Goal: Find specific page/section: Find specific page/section

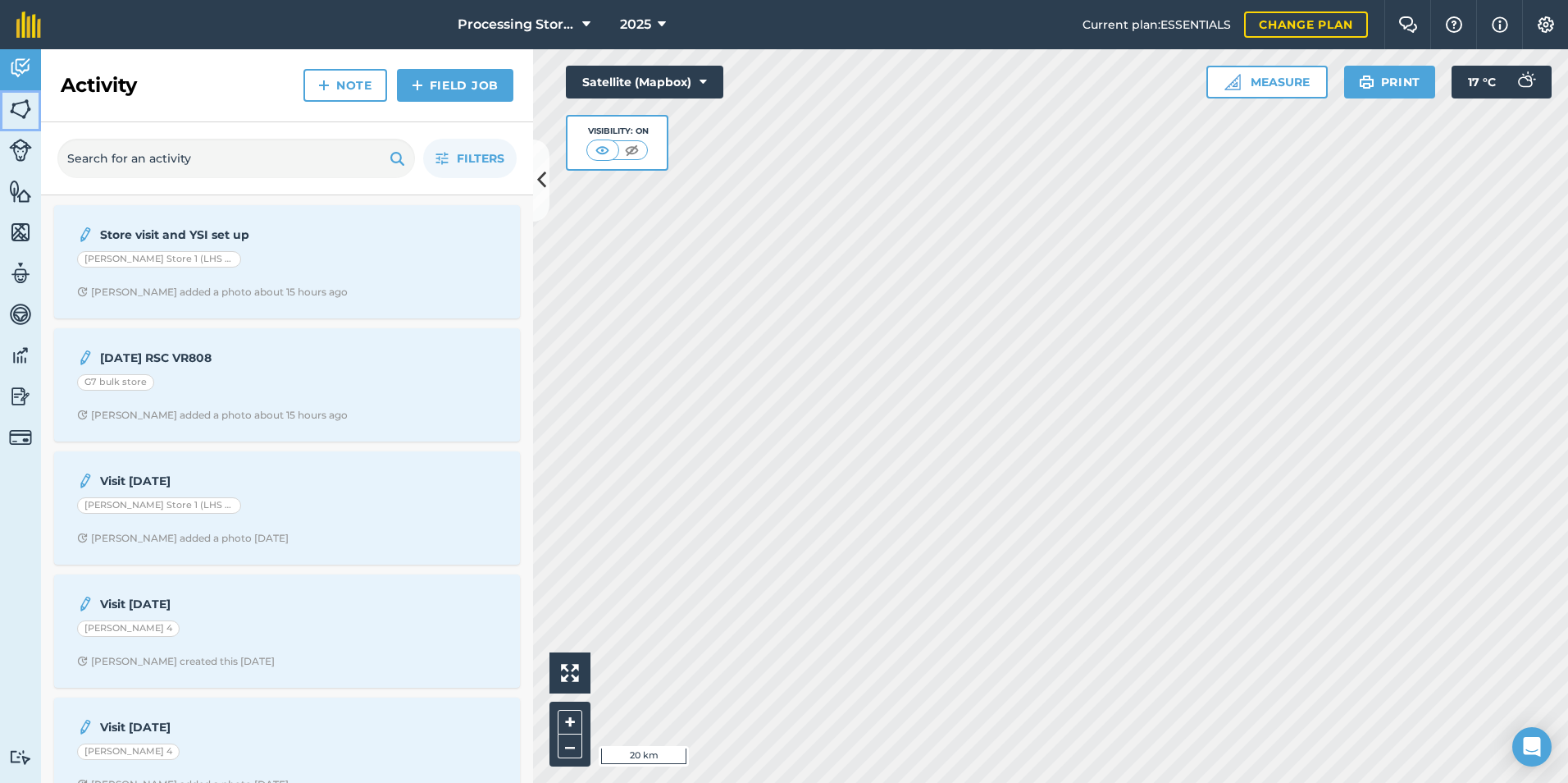
click at [27, 114] on img at bounding box center [20, 108] width 23 height 24
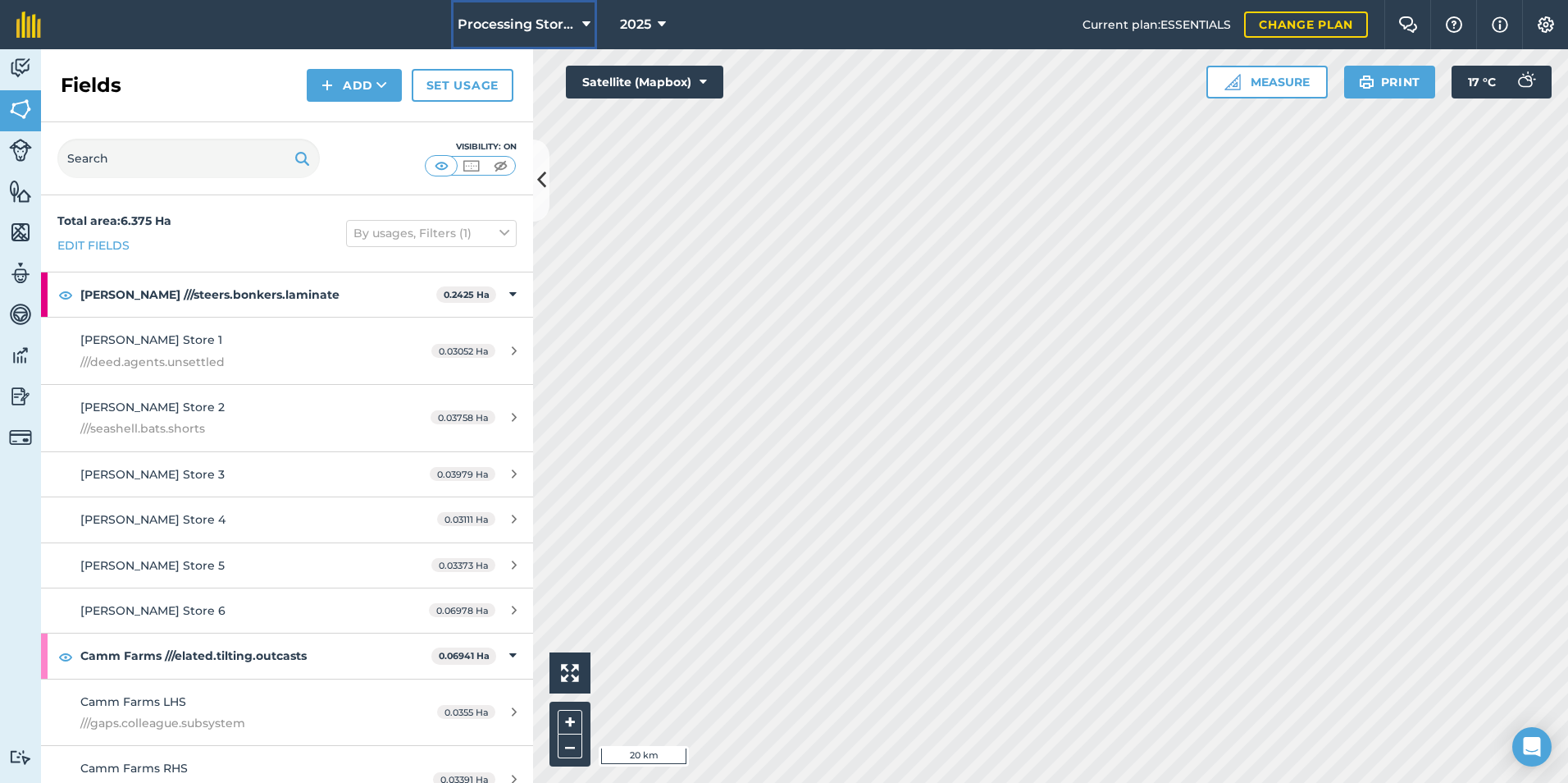
click at [552, 30] on span "Processing Stores" at bounding box center [516, 24] width 118 height 20
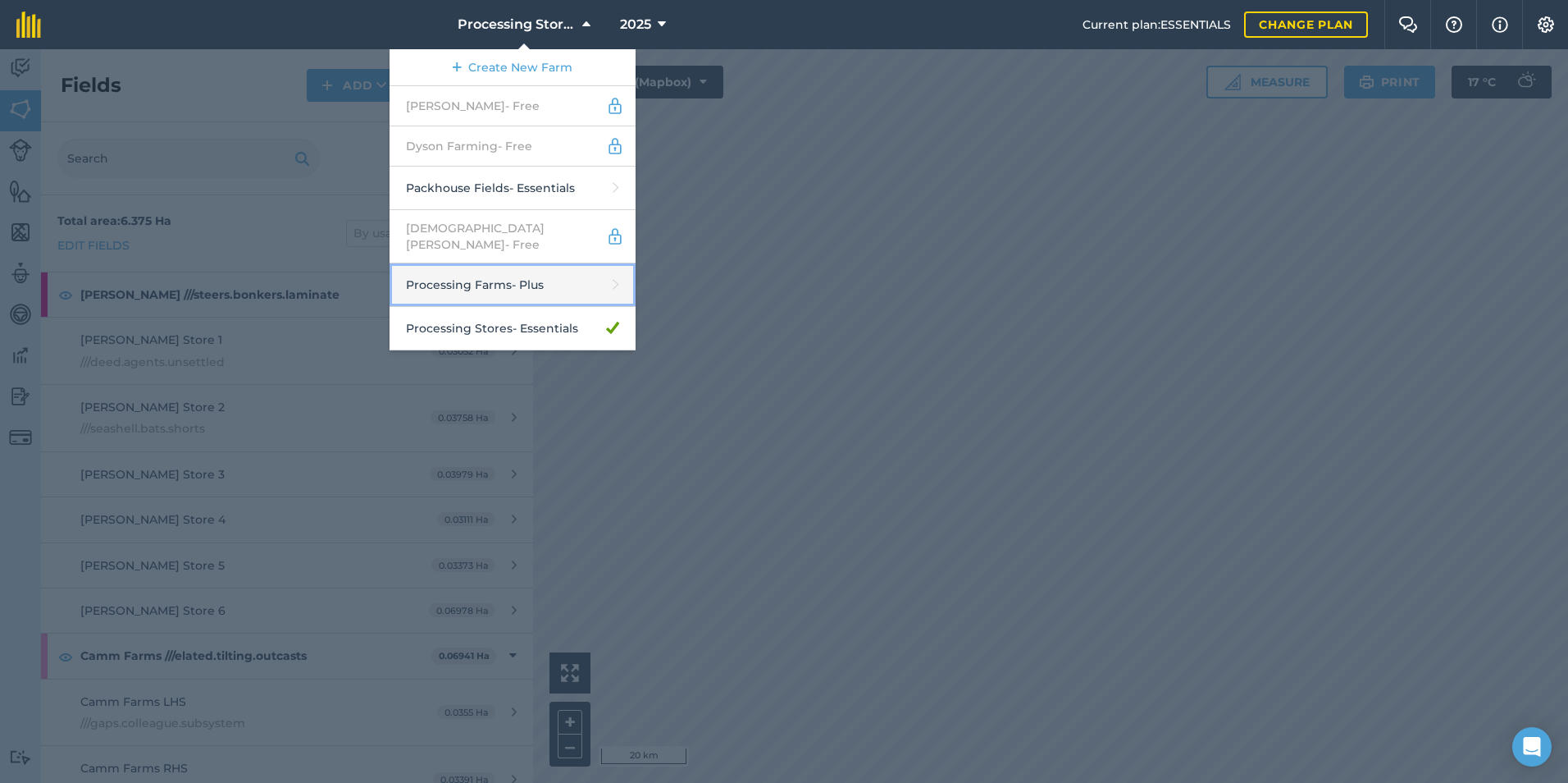
click at [499, 281] on link "Processing Farms - Plus" at bounding box center [513, 285] width 246 height 44
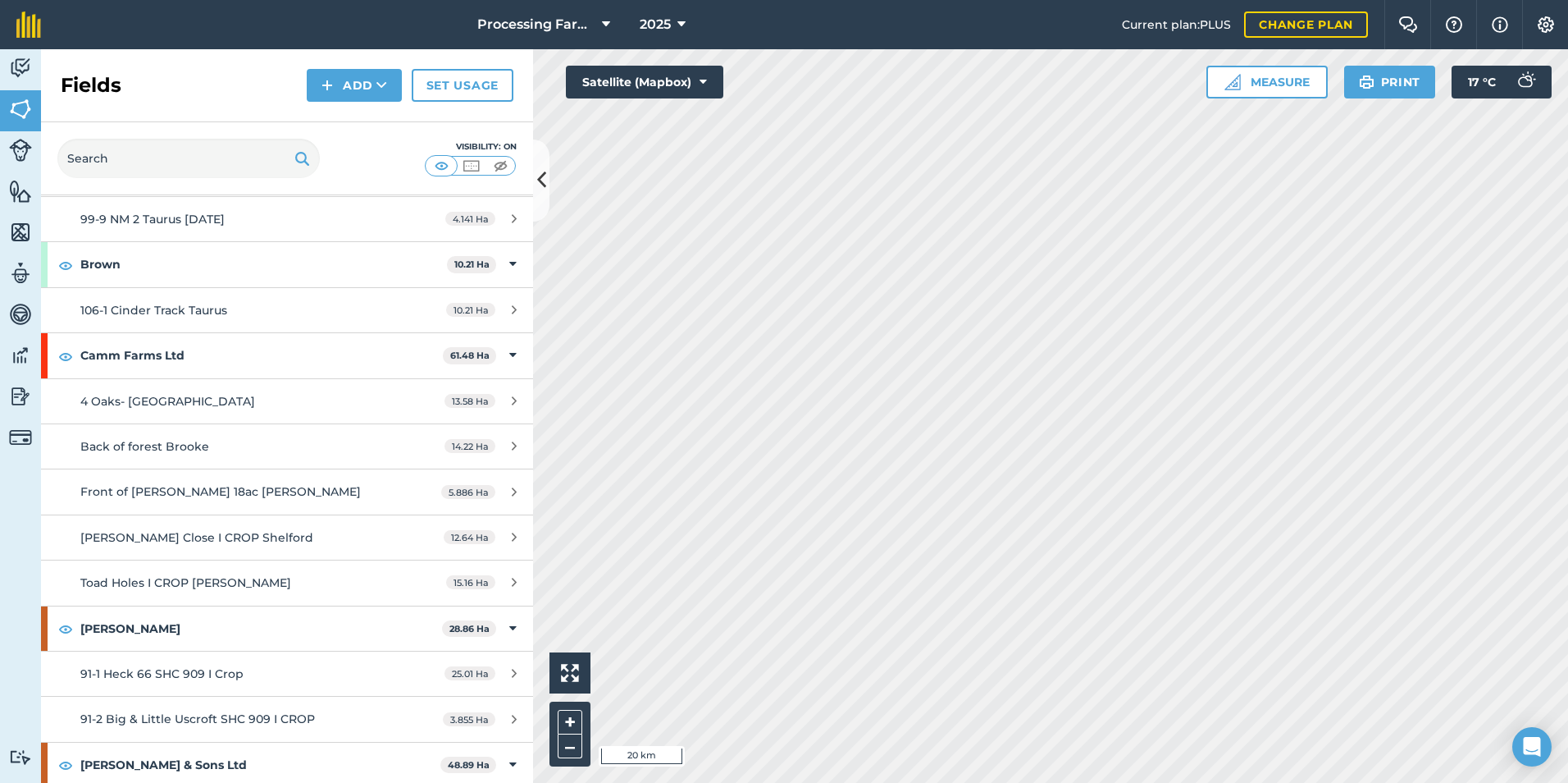
scroll to position [4513, 0]
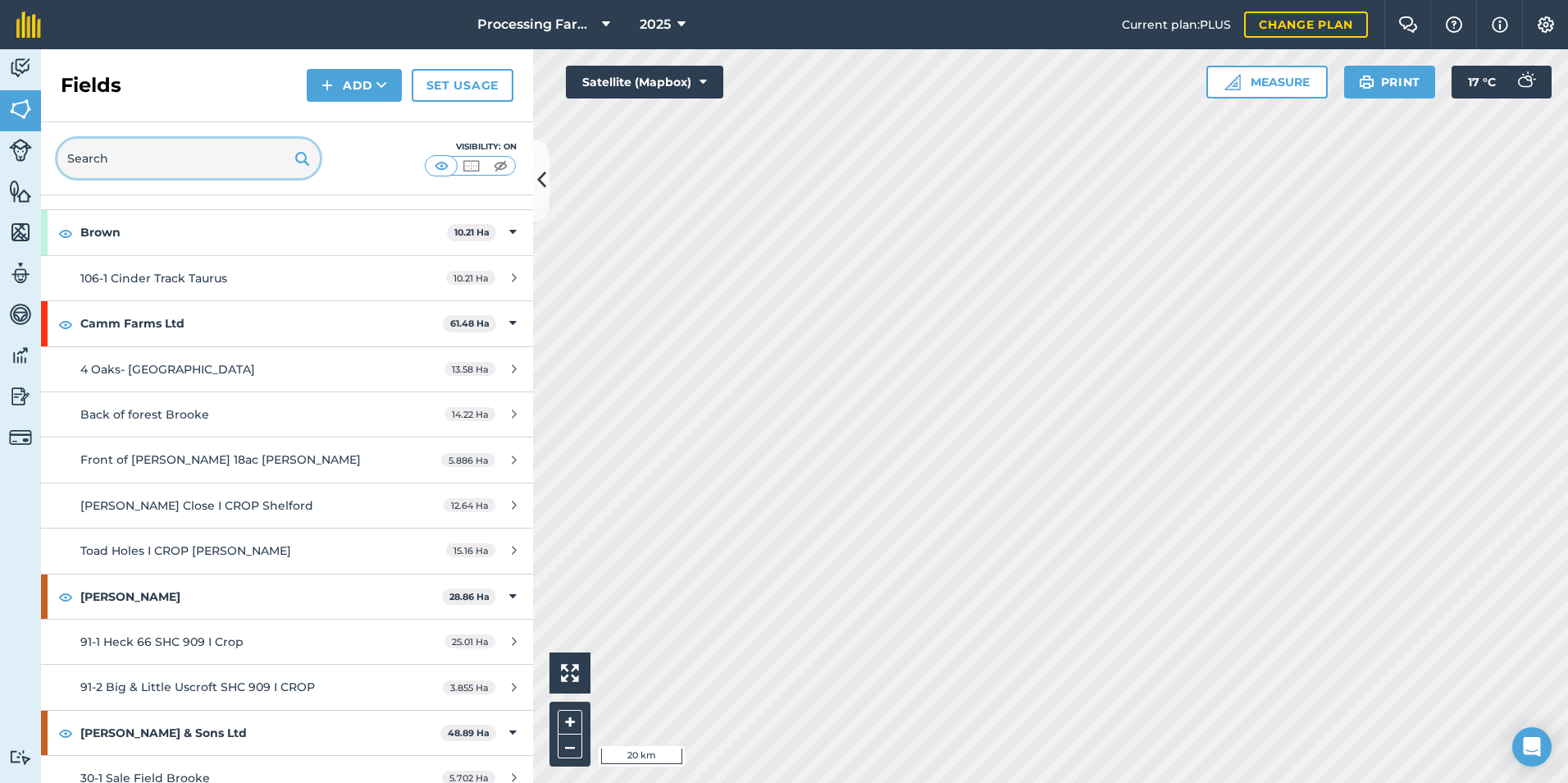
click at [195, 160] on input "text" at bounding box center [188, 158] width 262 height 39
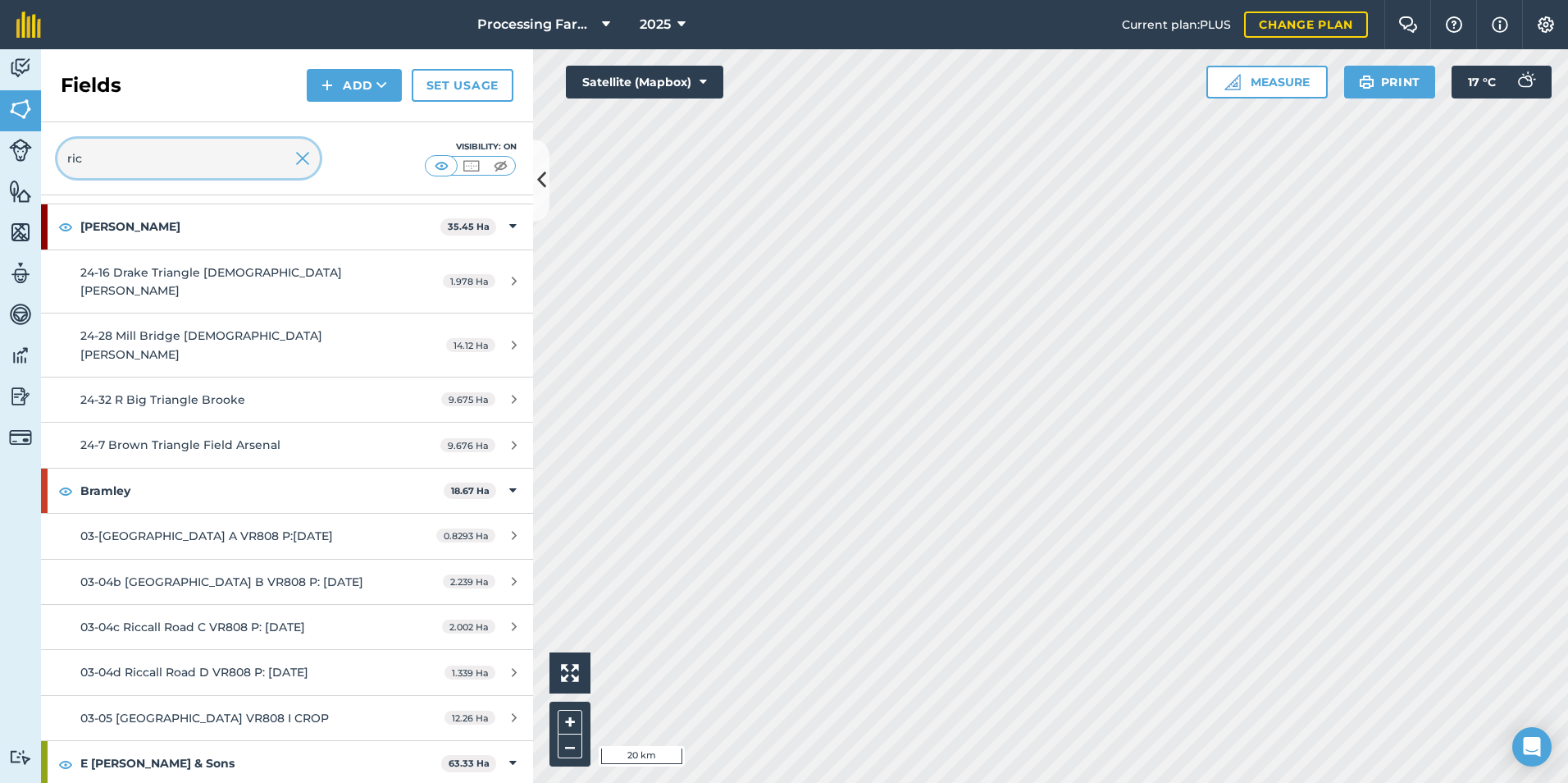
scroll to position [0, 0]
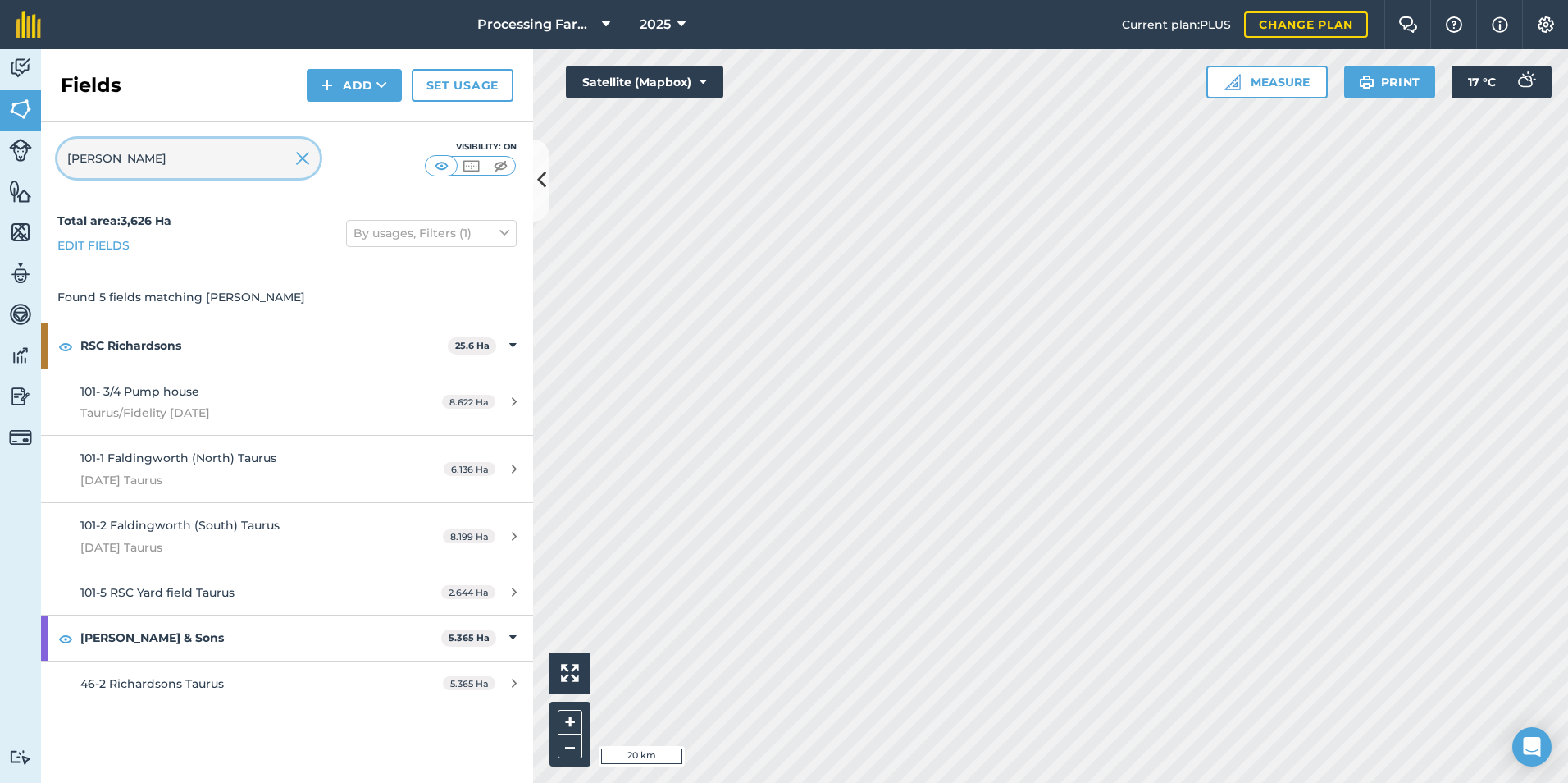
type input "richardson"
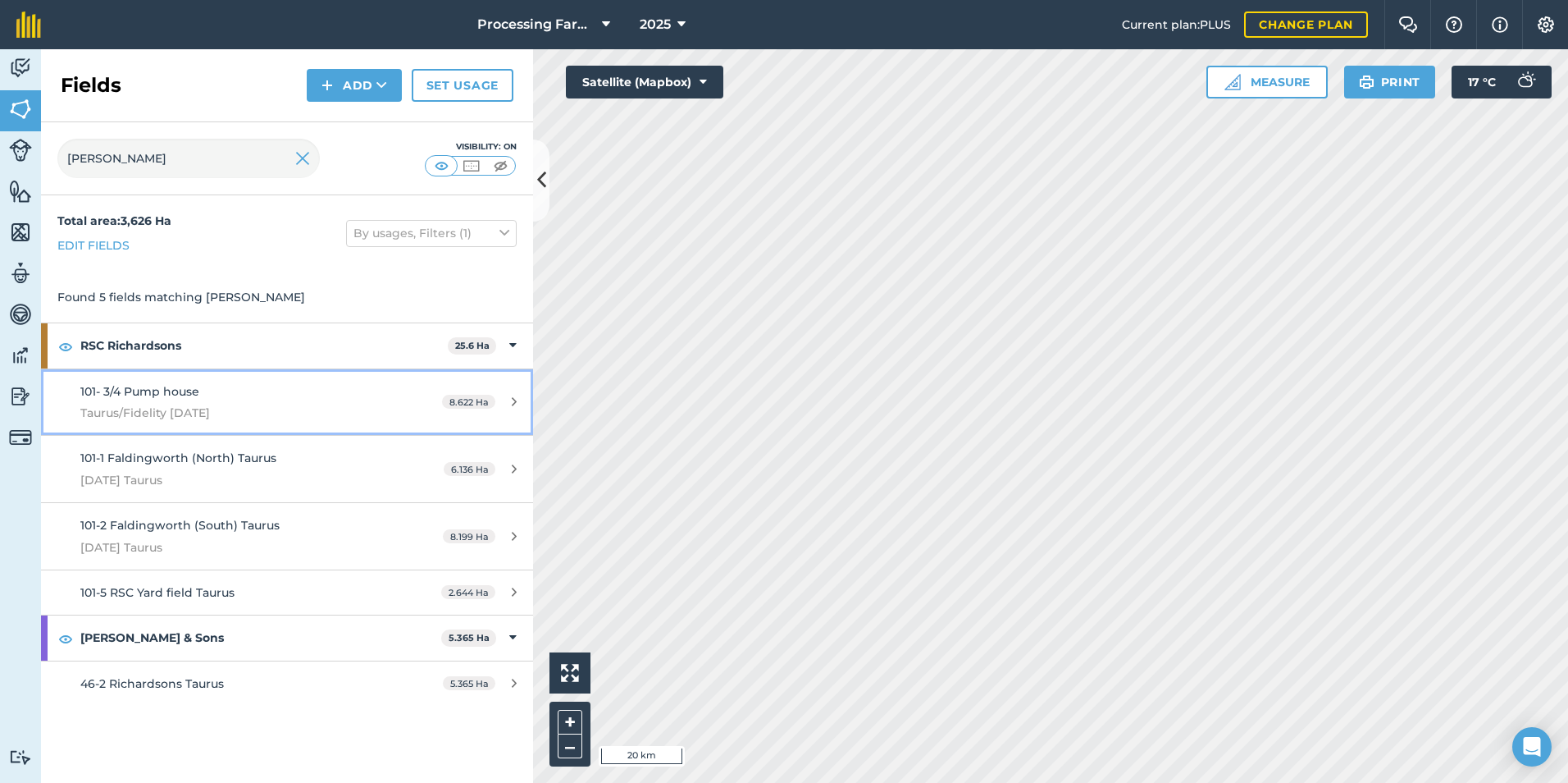
click at [217, 411] on span "Taurus/Fidelity [DATE]" at bounding box center [234, 412] width 308 height 19
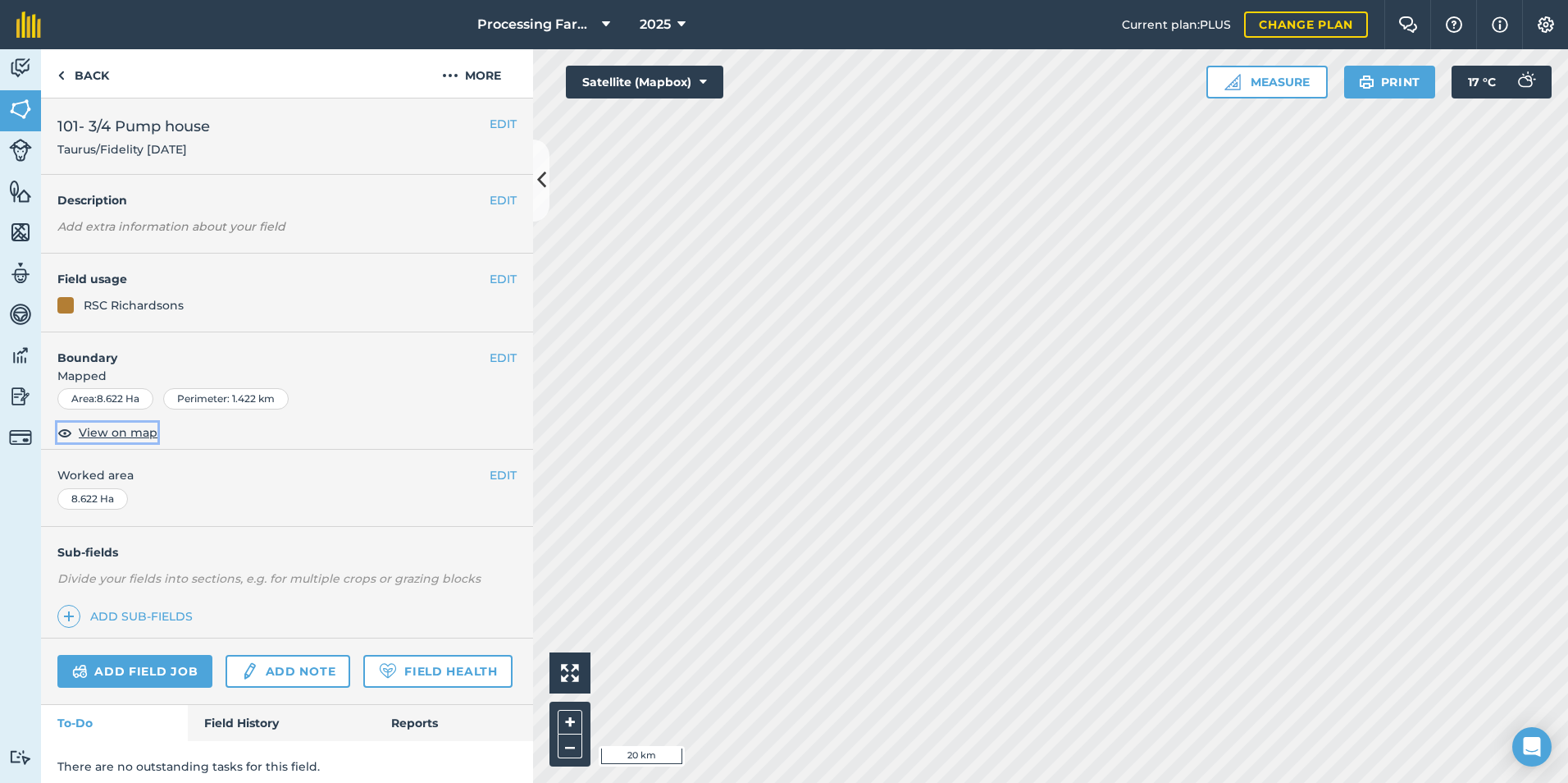
click at [123, 434] on span "View on map" at bounding box center [118, 432] width 79 height 19
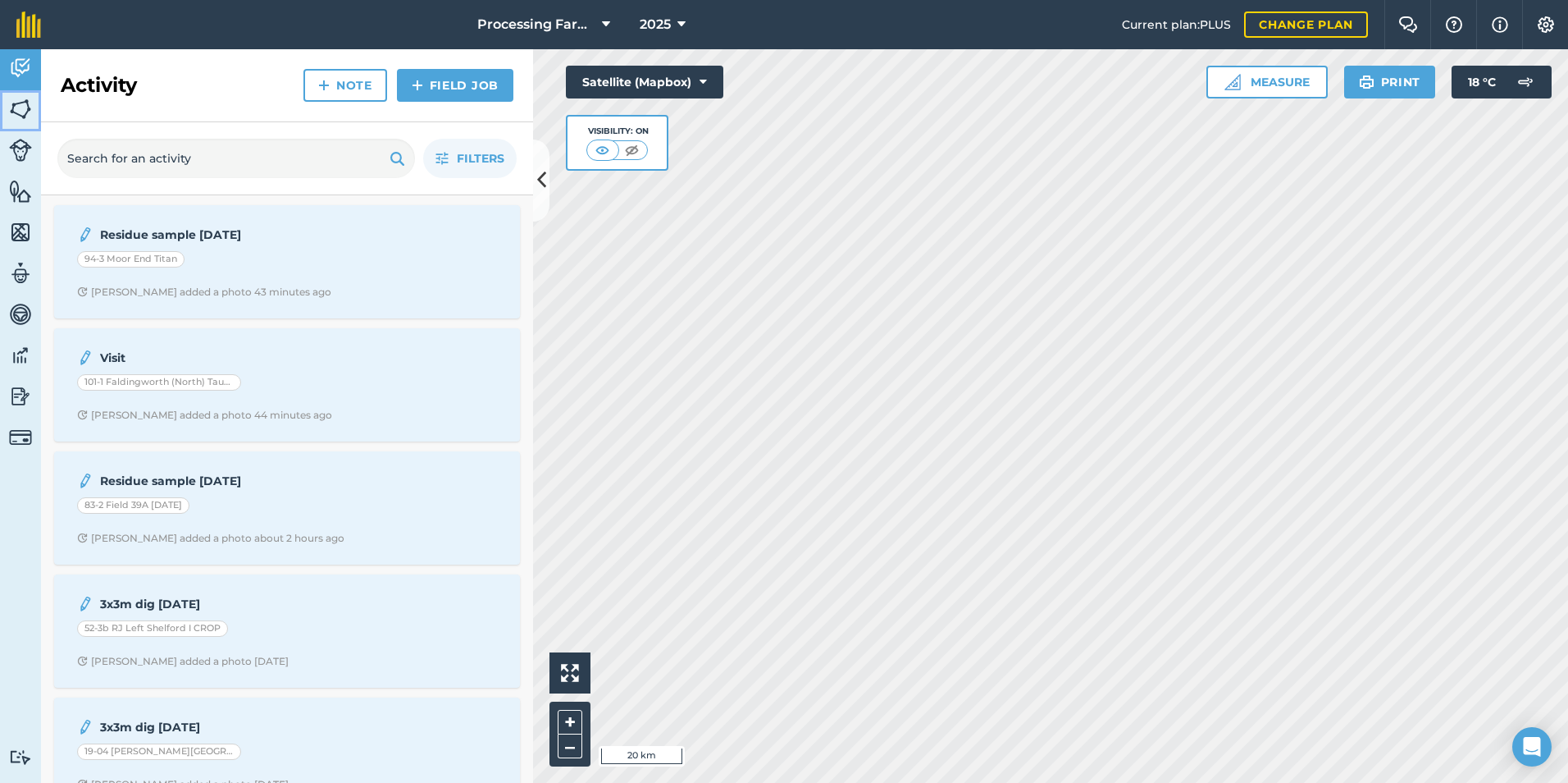
click at [26, 111] on img at bounding box center [20, 108] width 23 height 24
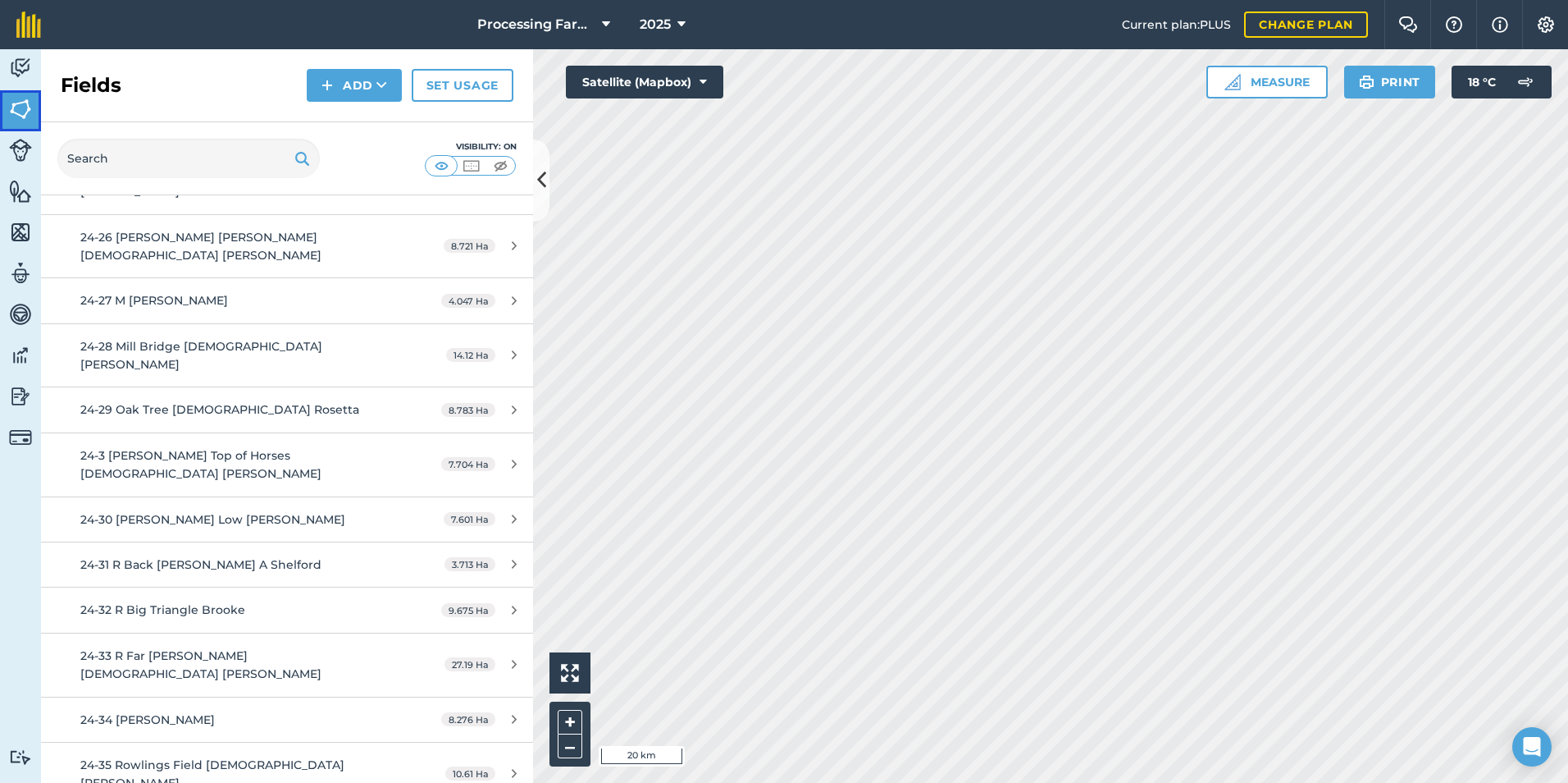
scroll to position [1641, 0]
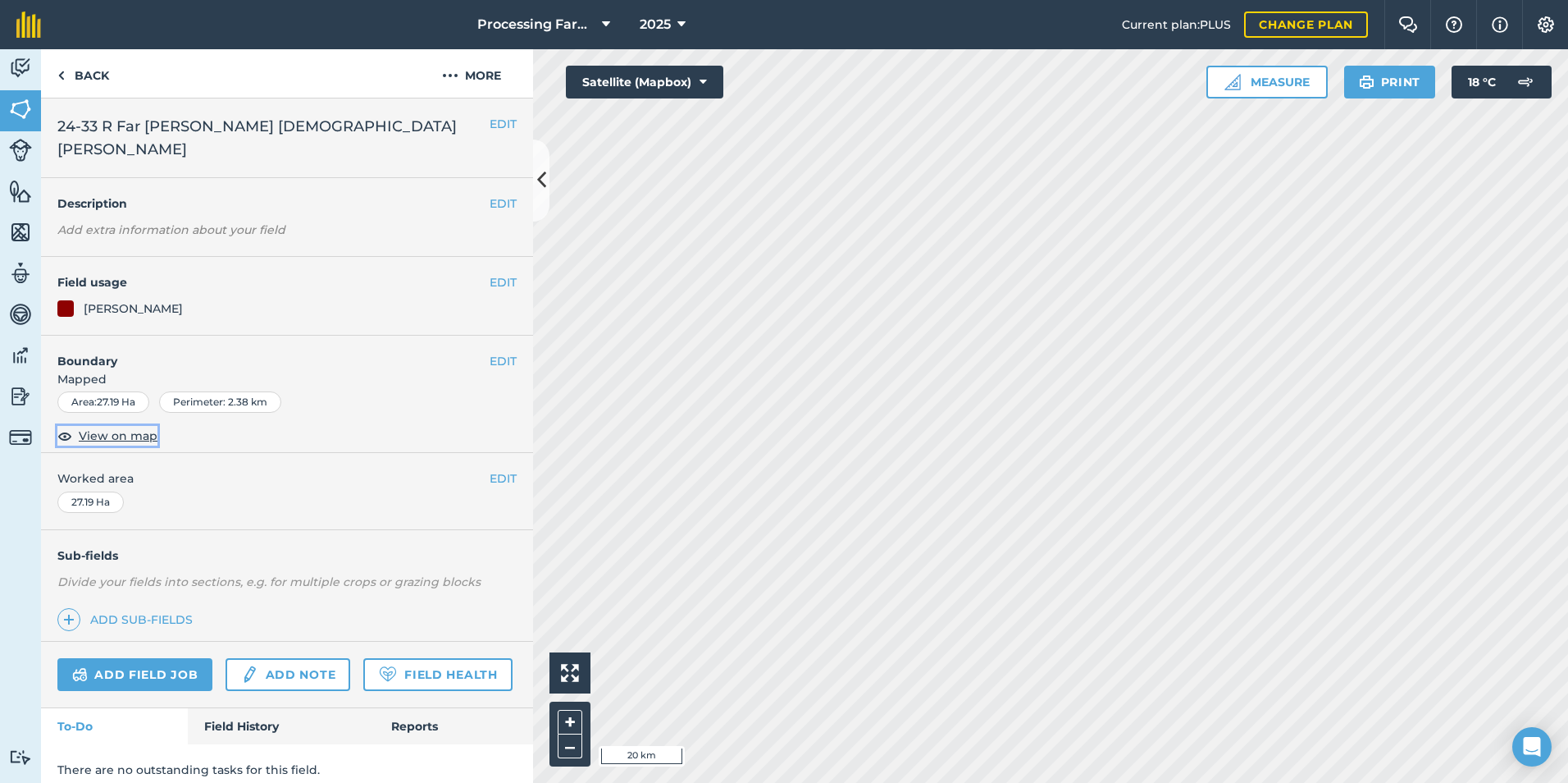
click at [104, 427] on span "View on map" at bounding box center [118, 436] width 79 height 19
